Goal: Ask a question

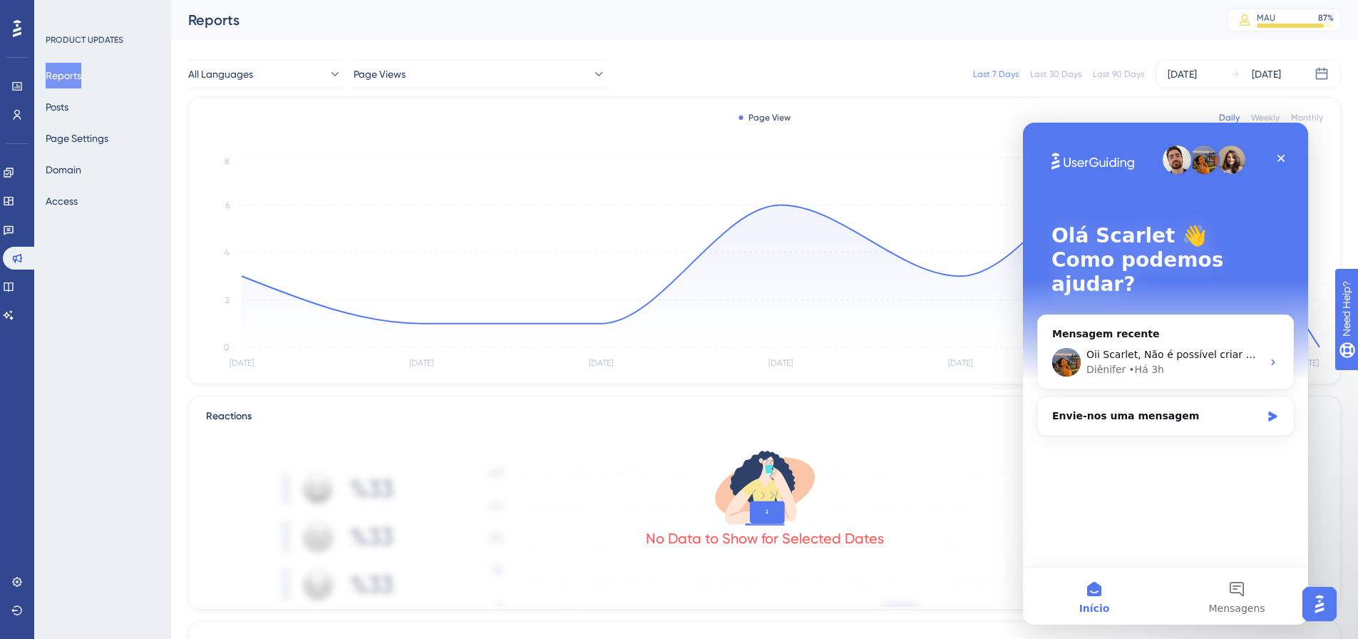
click at [1171, 336] on div "Oii Scarlet, Não é possível criar mais de uma página. Você pode ter uma página …" at bounding box center [1165, 362] width 255 height 53
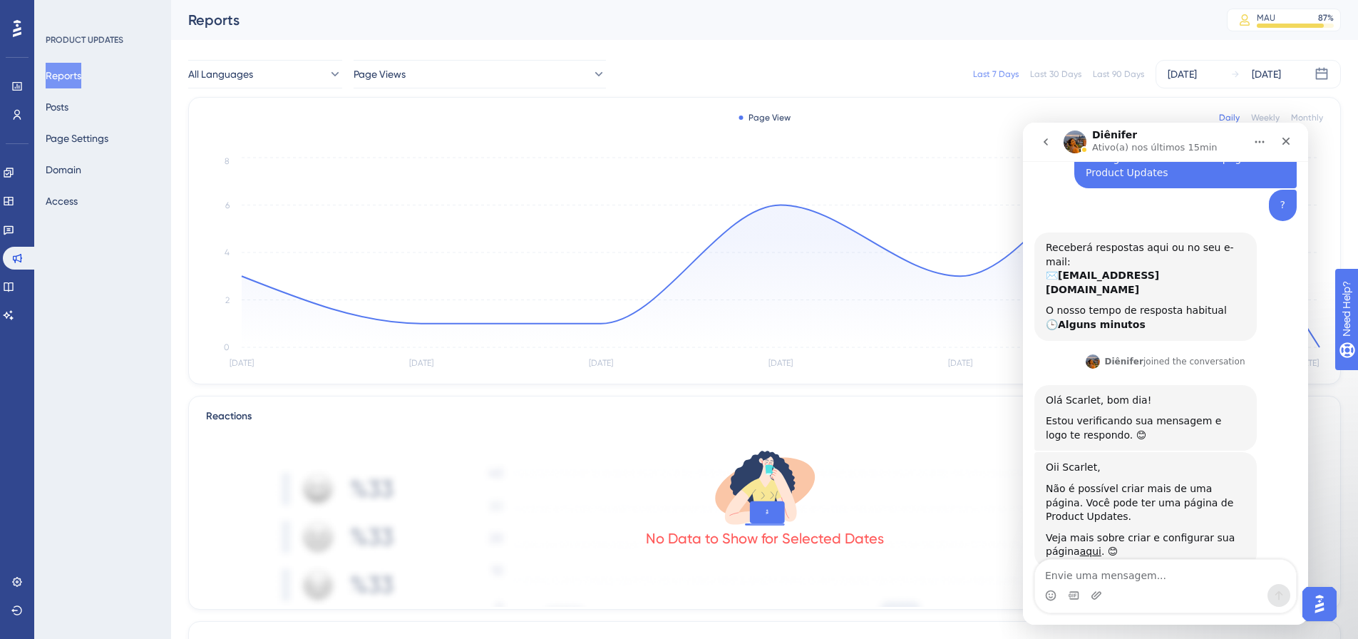
scroll to position [148, 0]
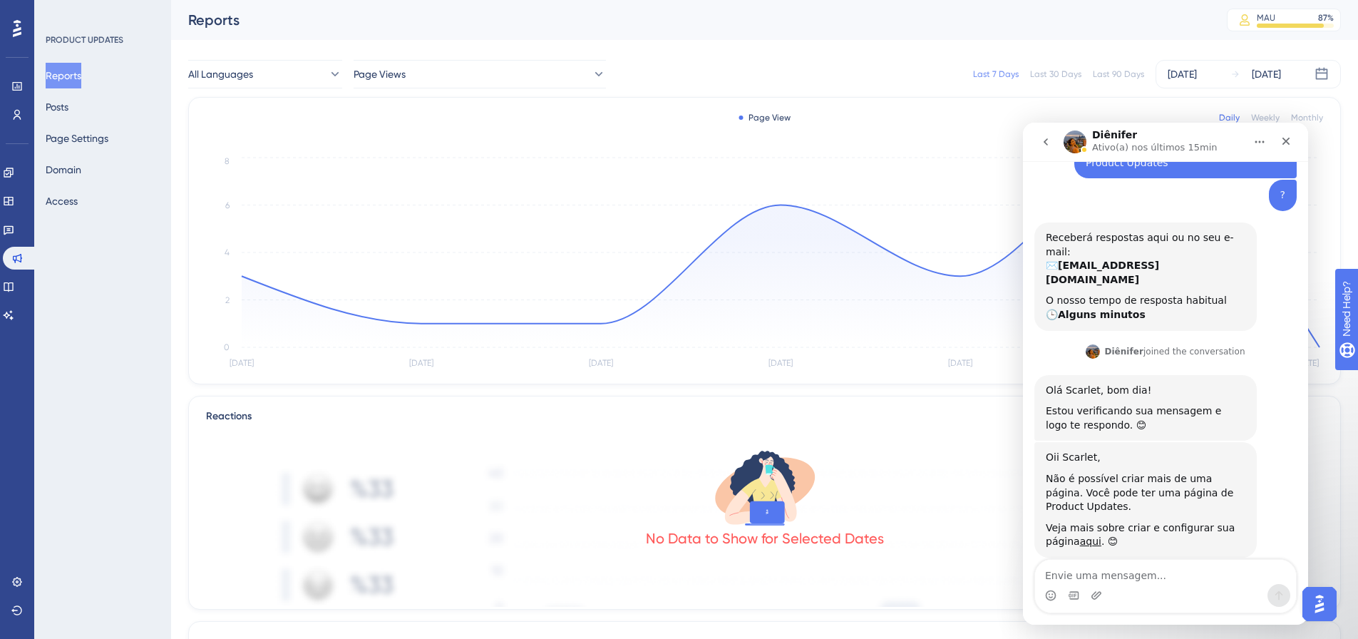
click at [1151, 577] on textarea "Envie uma mensagem..." at bounding box center [1165, 572] width 261 height 24
click at [1133, 570] on textarea "Envie uma mensagem..." at bounding box center [1165, 572] width 261 height 24
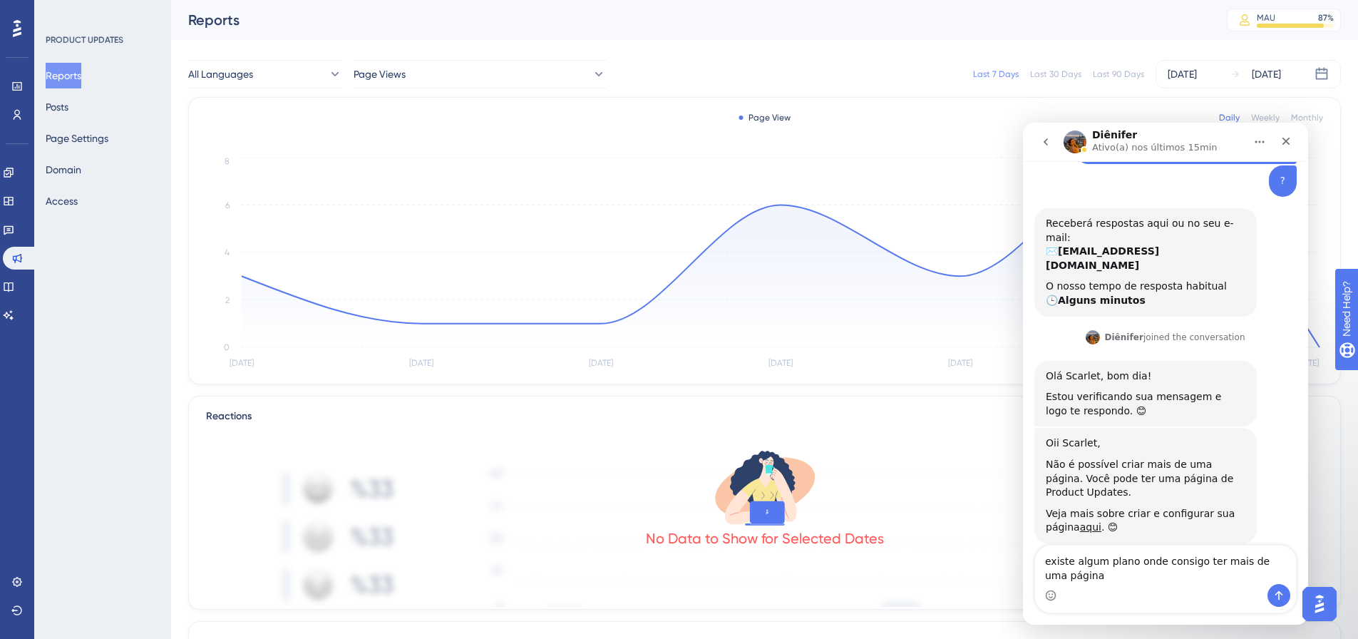
type textarea "existe algum plano onde consigo ter mais de uma página?"
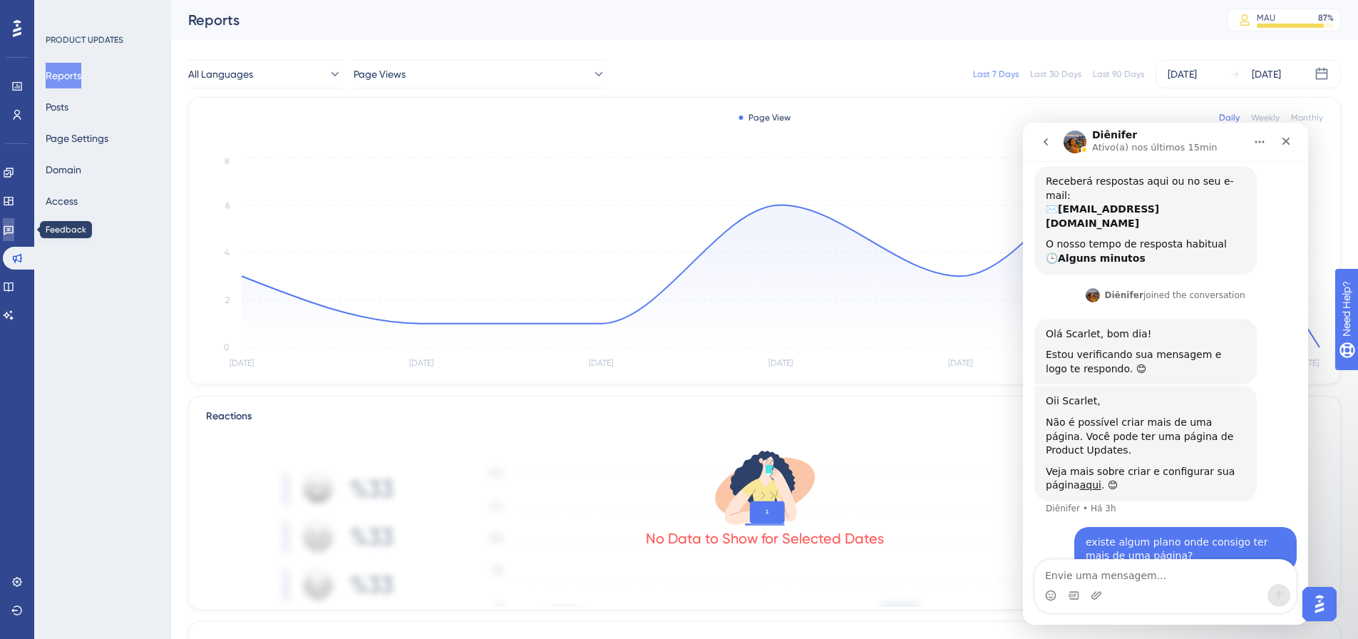
click at [14, 234] on icon at bounding box center [8, 229] width 11 height 11
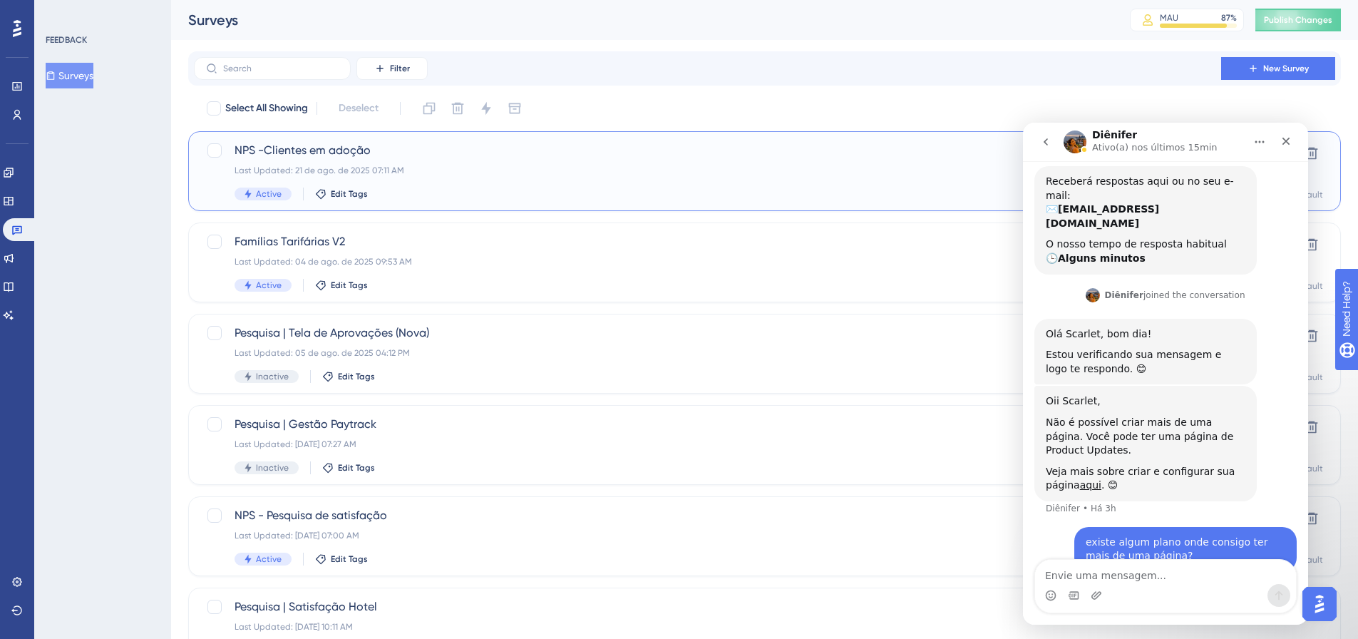
click at [428, 163] on div "NPS -Clientes em adoção Last Updated: 21 de ago. de 2025 07:11 AM Active Edit T…" at bounding box center [708, 171] width 946 height 58
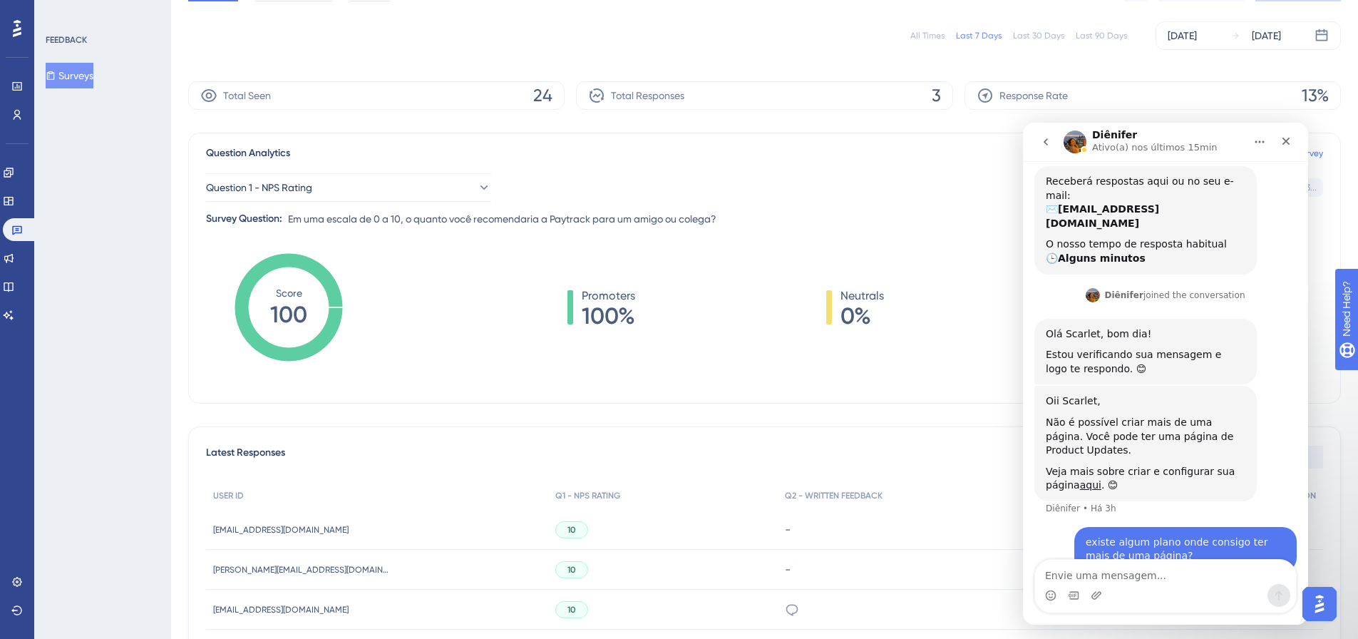
scroll to position [167, 0]
